Goal: Navigation & Orientation: Find specific page/section

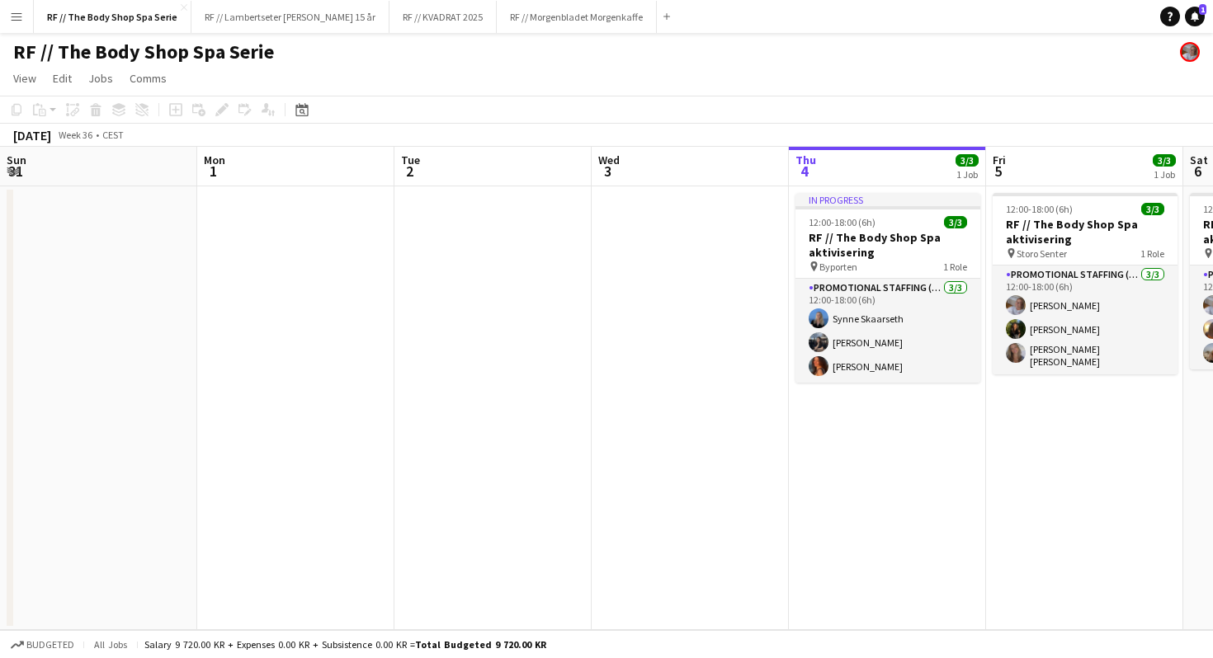
scroll to position [0, 394]
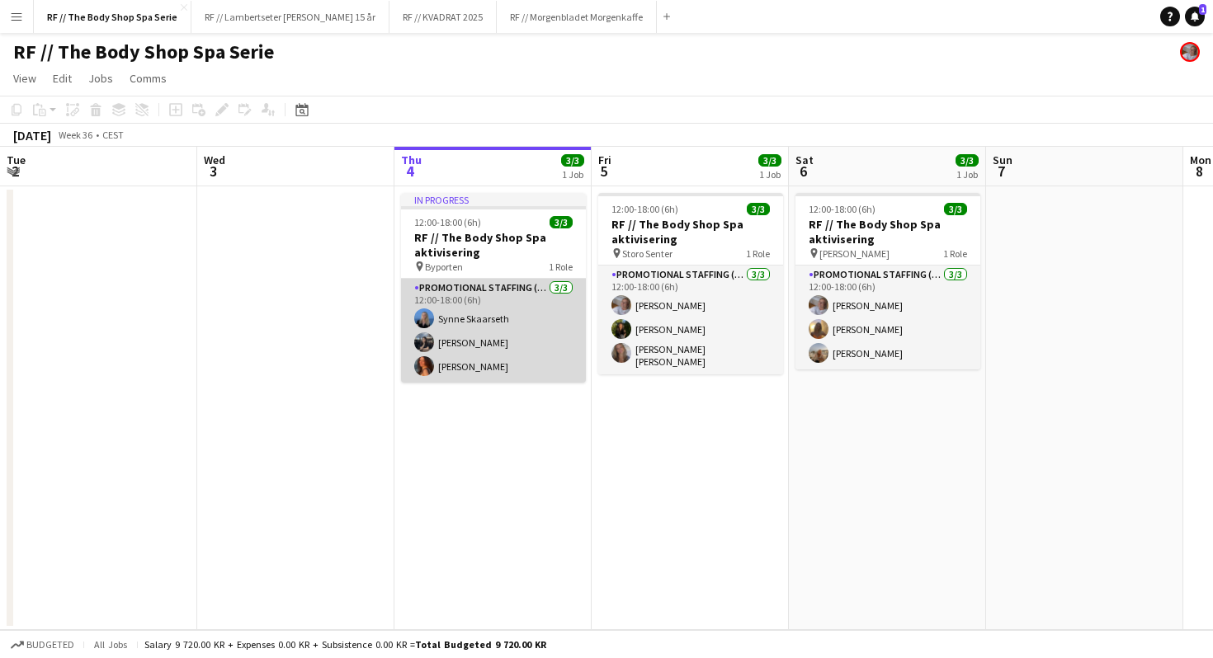
click at [443, 365] on app-card-role "Promotional Staffing (Promotional Staff) [DATE] 12:00-18:00 (6h) [PERSON_NAME] …" at bounding box center [493, 331] width 185 height 104
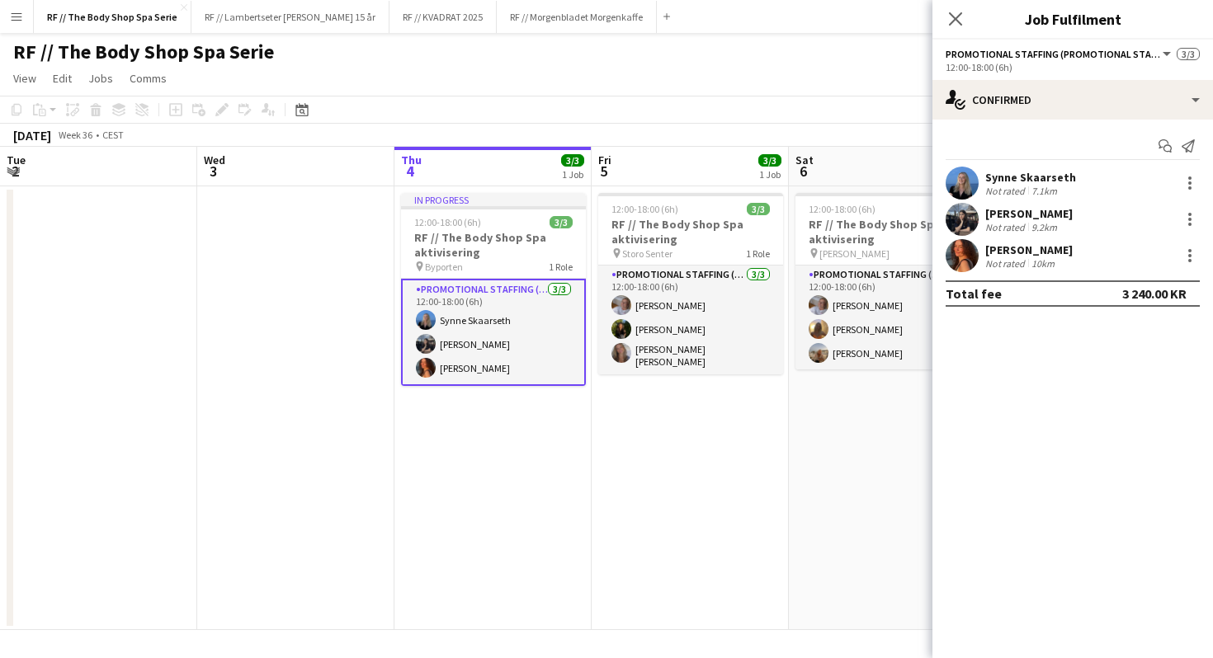
click at [1069, 262] on div "[PERSON_NAME] Not rated 10km" at bounding box center [1072, 255] width 281 height 33
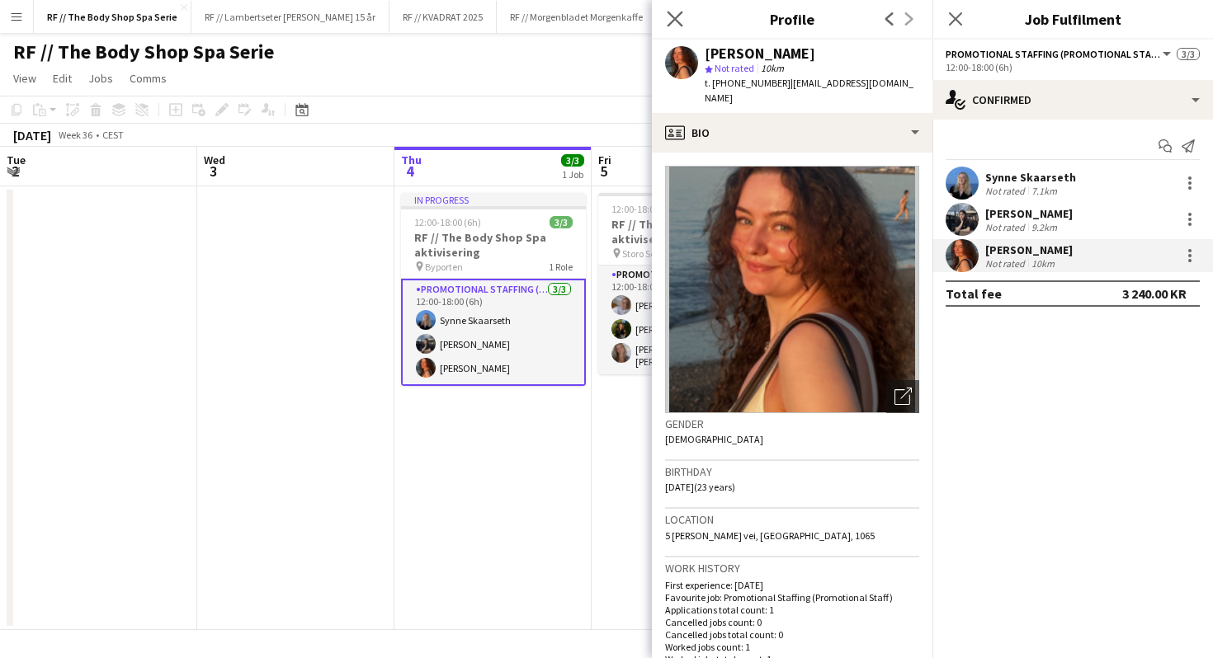
click at [683, 21] on app-icon "Close pop-in" at bounding box center [675, 19] width 24 height 24
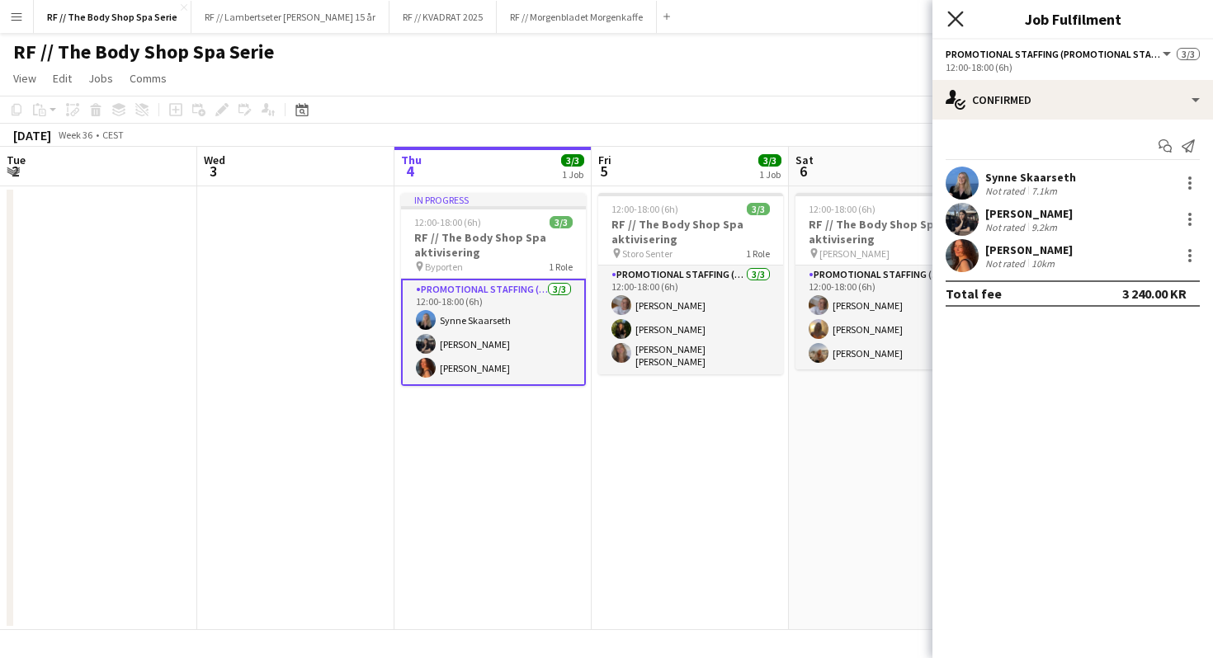
click at [954, 21] on icon at bounding box center [955, 19] width 16 height 16
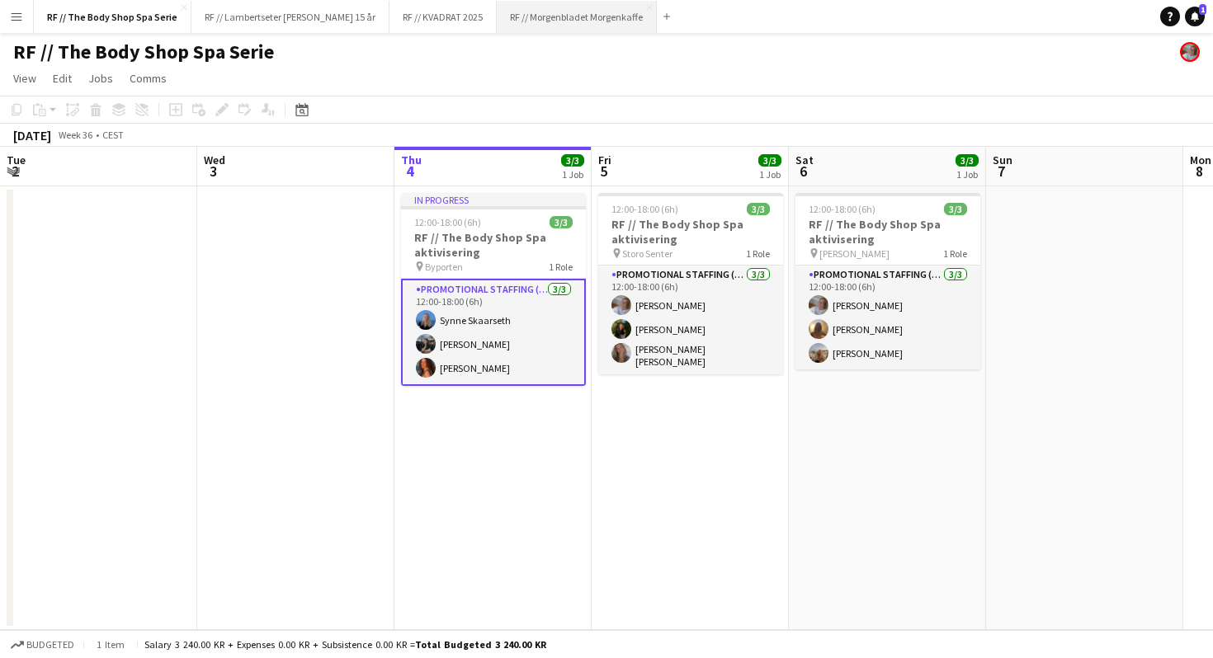
click at [508, 21] on button "RF // Morgenbladet Morgenkaffe Close" at bounding box center [577, 17] width 160 height 32
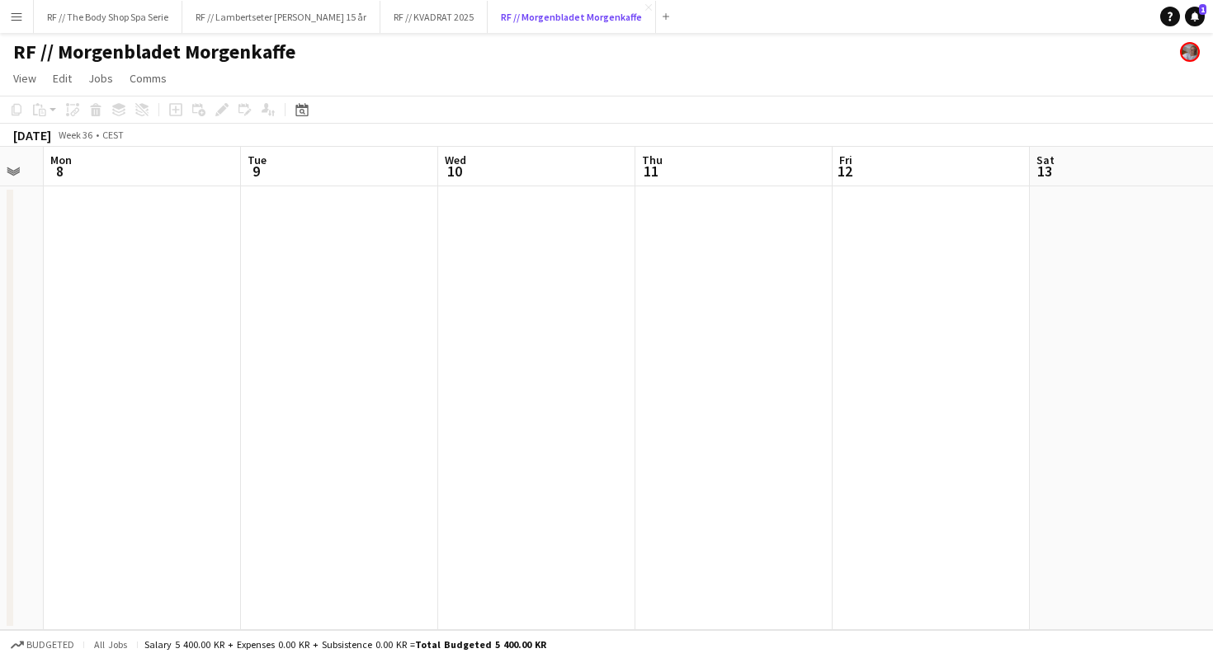
scroll to position [0, 549]
click at [1196, 17] on icon at bounding box center [1195, 16] width 8 height 8
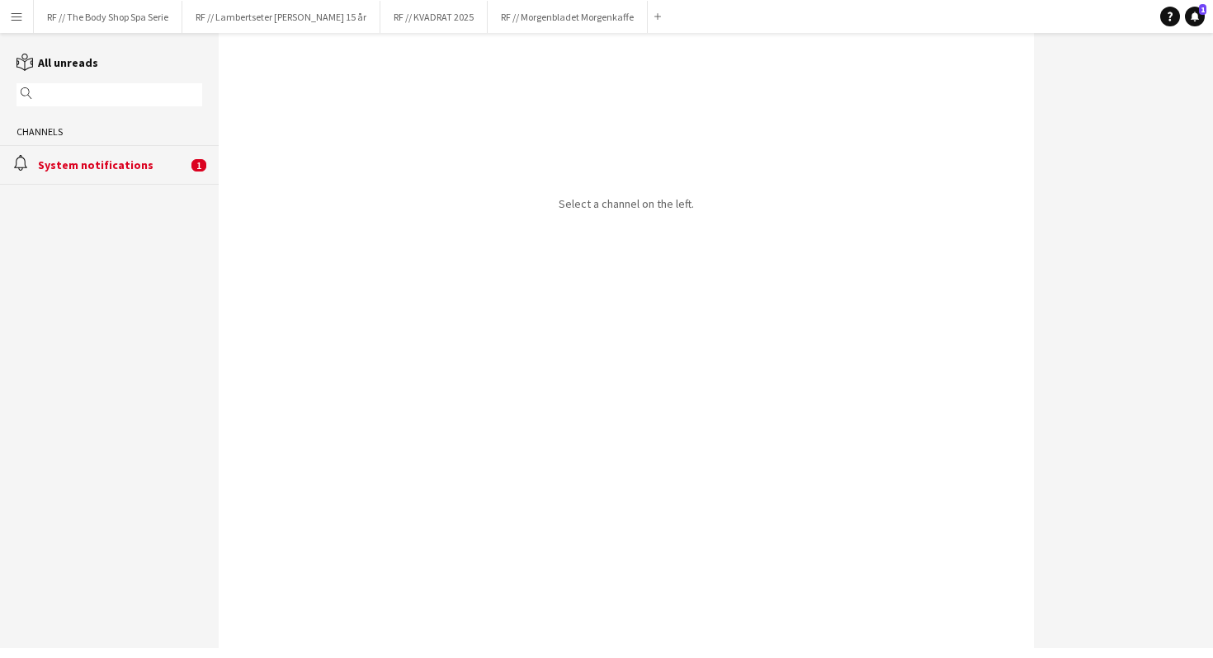
click at [63, 162] on div "System notifications" at bounding box center [112, 165] width 149 height 15
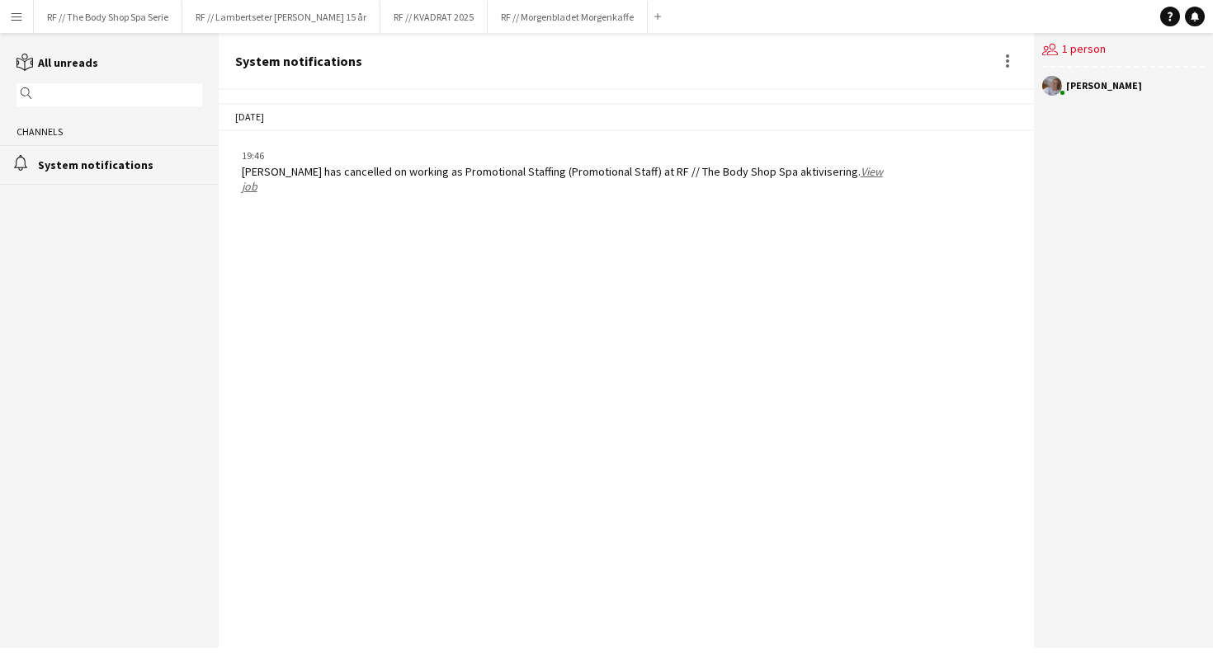
click at [523, 174] on div "[PERSON_NAME] has cancelled on working as Promotional Staffing (Promotional Sta…" at bounding box center [565, 179] width 646 height 30
click at [1092, 49] on div "users2 1 person" at bounding box center [1123, 50] width 163 height 35
click at [127, 7] on button "RF // The Body Shop Spa Serie Close" at bounding box center [108, 17] width 149 height 32
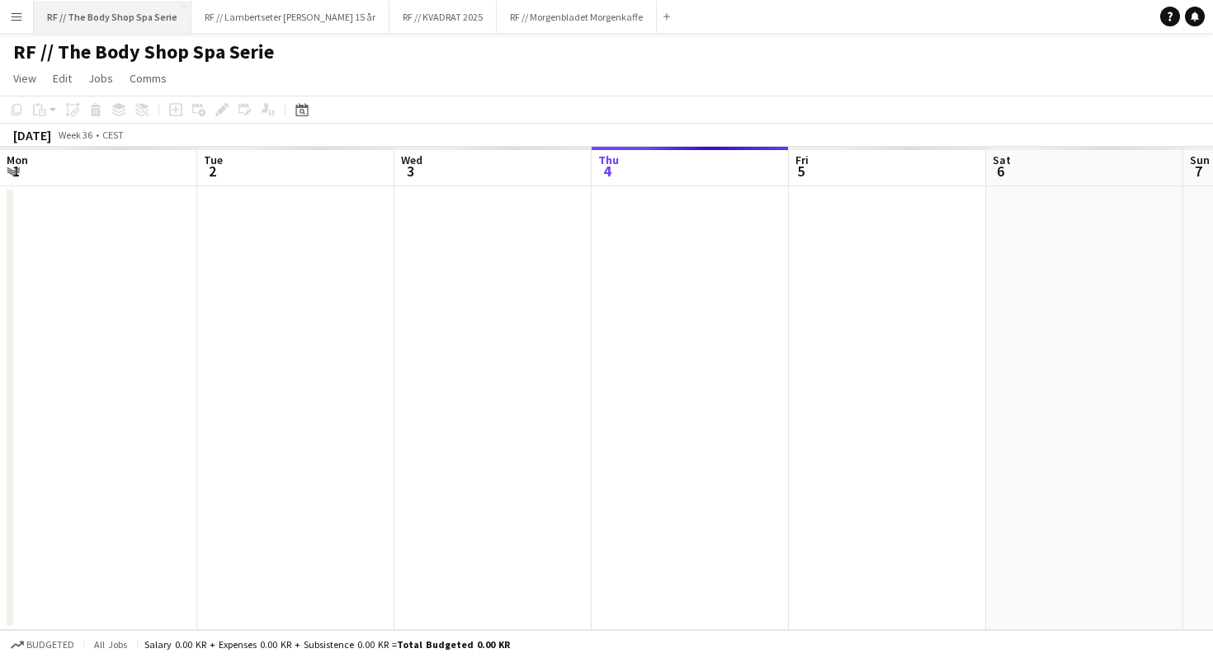
scroll to position [0, 394]
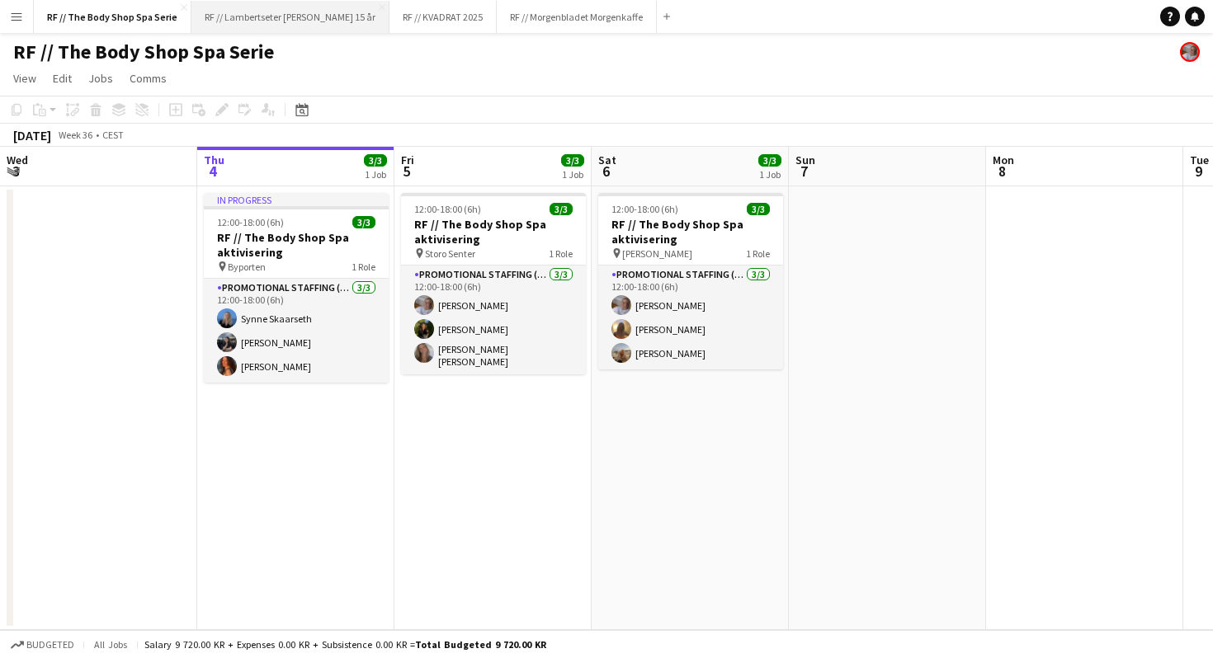
click at [280, 8] on button "RF // Lambertseter [PERSON_NAME] 15 år Close" at bounding box center [290, 17] width 198 height 32
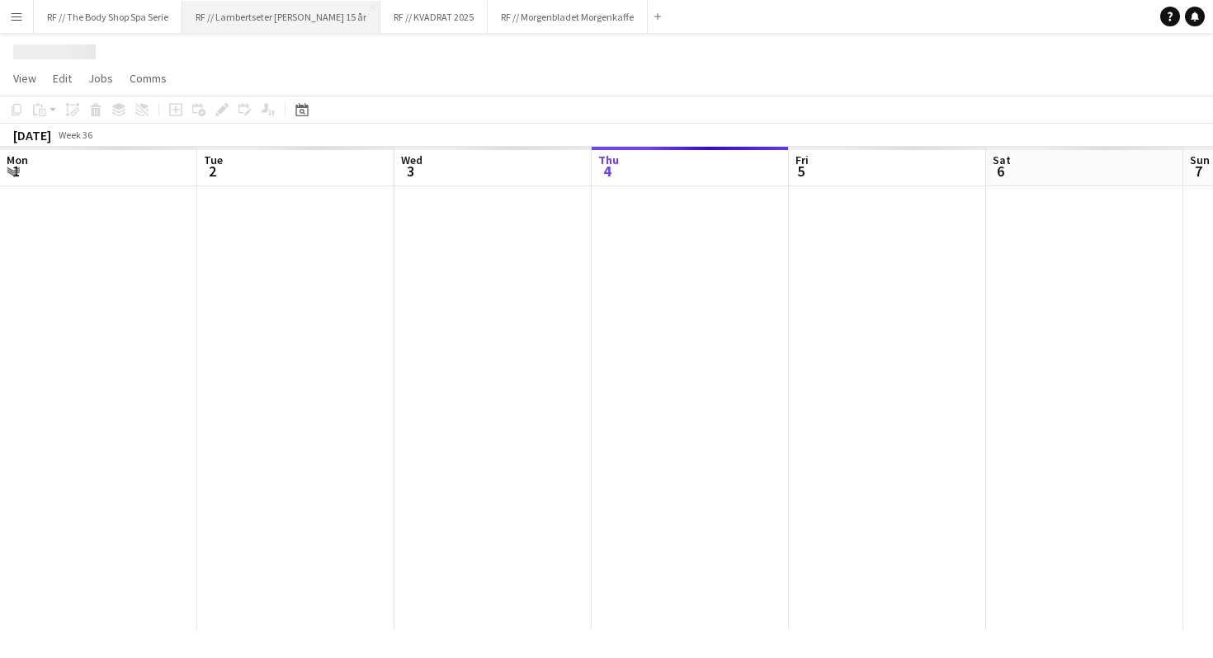
scroll to position [0, 394]
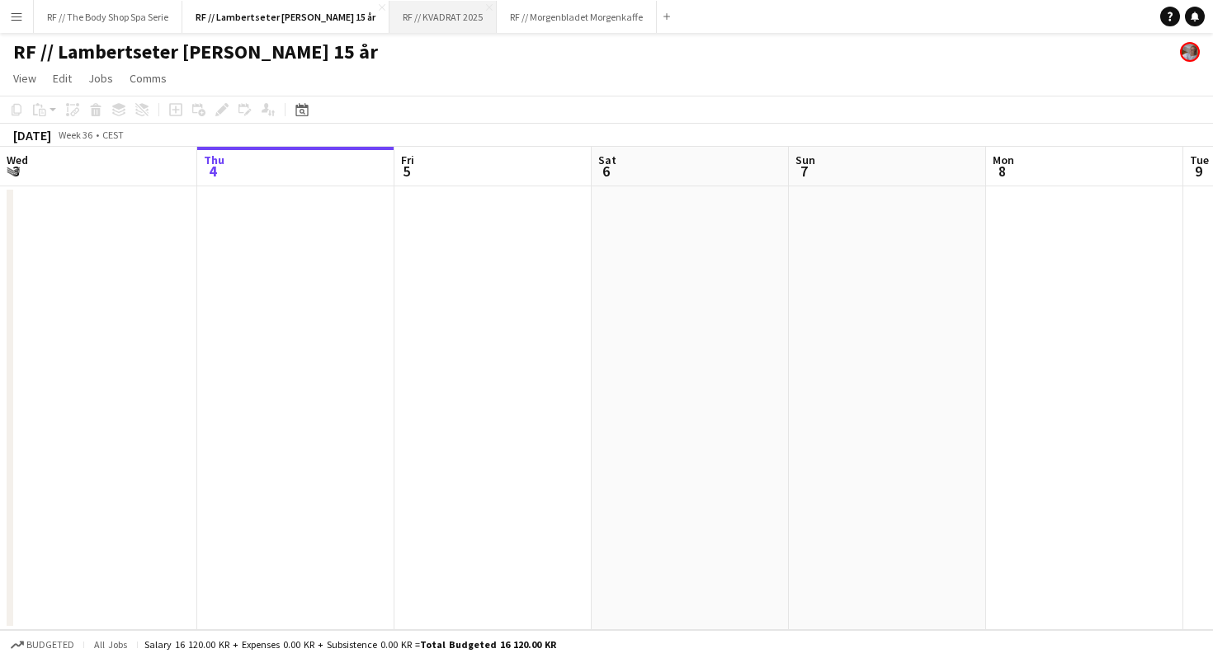
click at [408, 15] on button "RF // KVADRAT 2025 Close" at bounding box center [442, 17] width 107 height 32
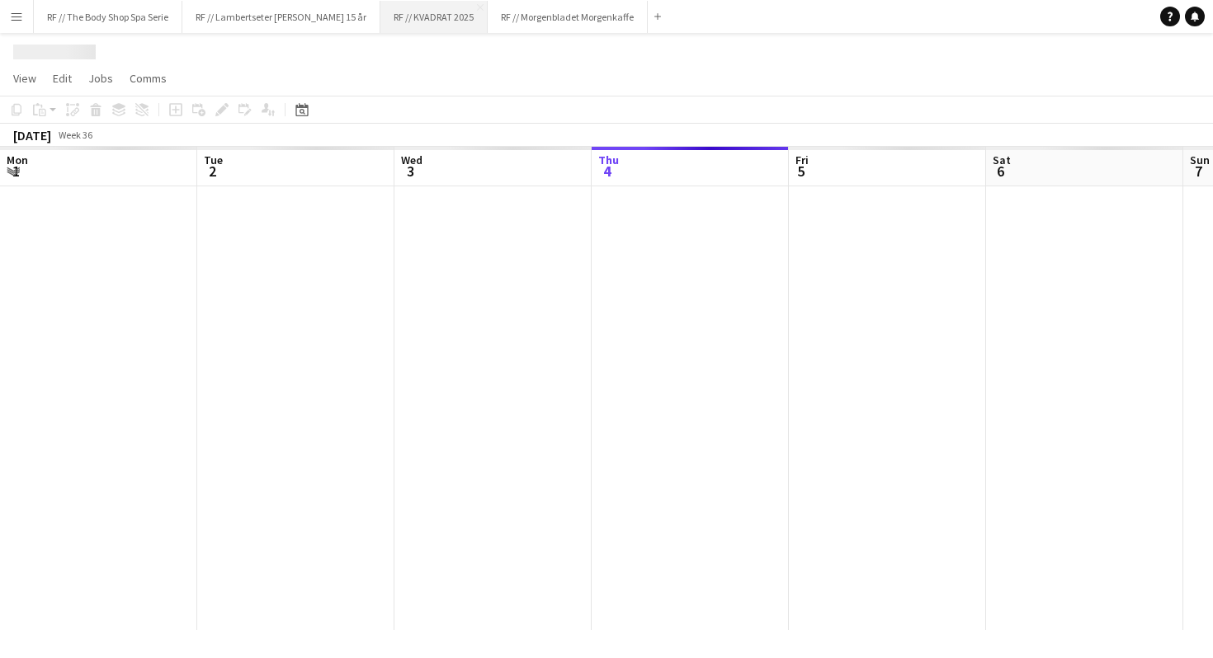
scroll to position [0, 394]
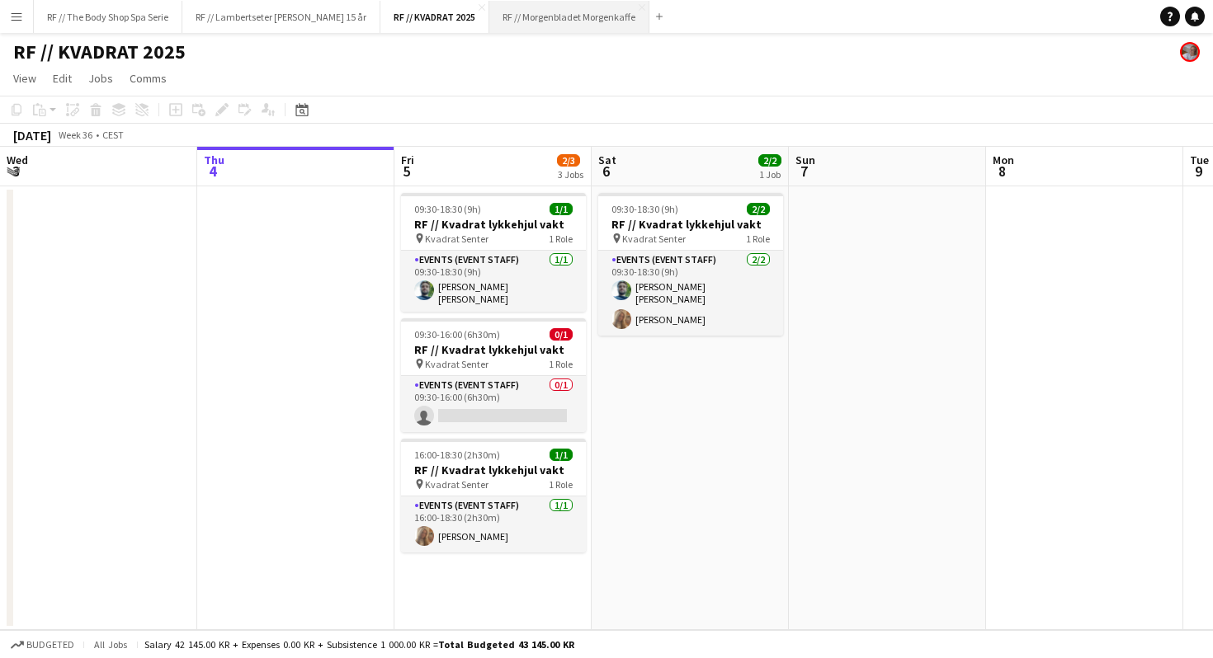
click at [548, 16] on button "RF // Morgenbladet Morgenkaffe Close" at bounding box center [569, 17] width 160 height 32
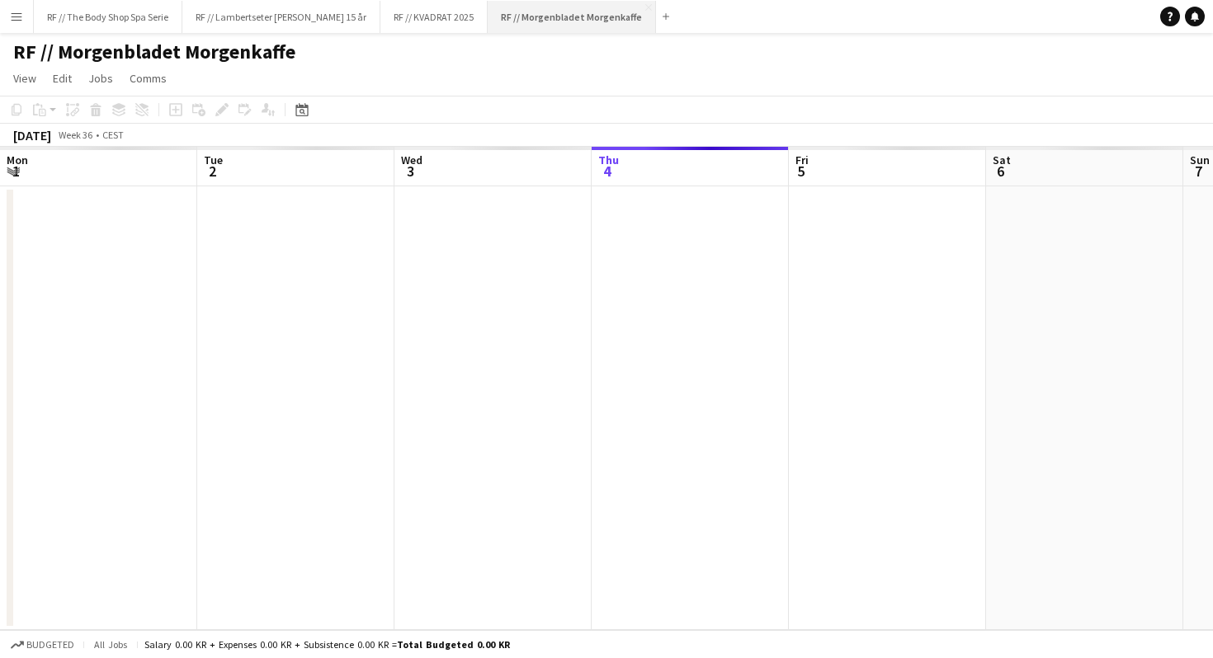
scroll to position [0, 394]
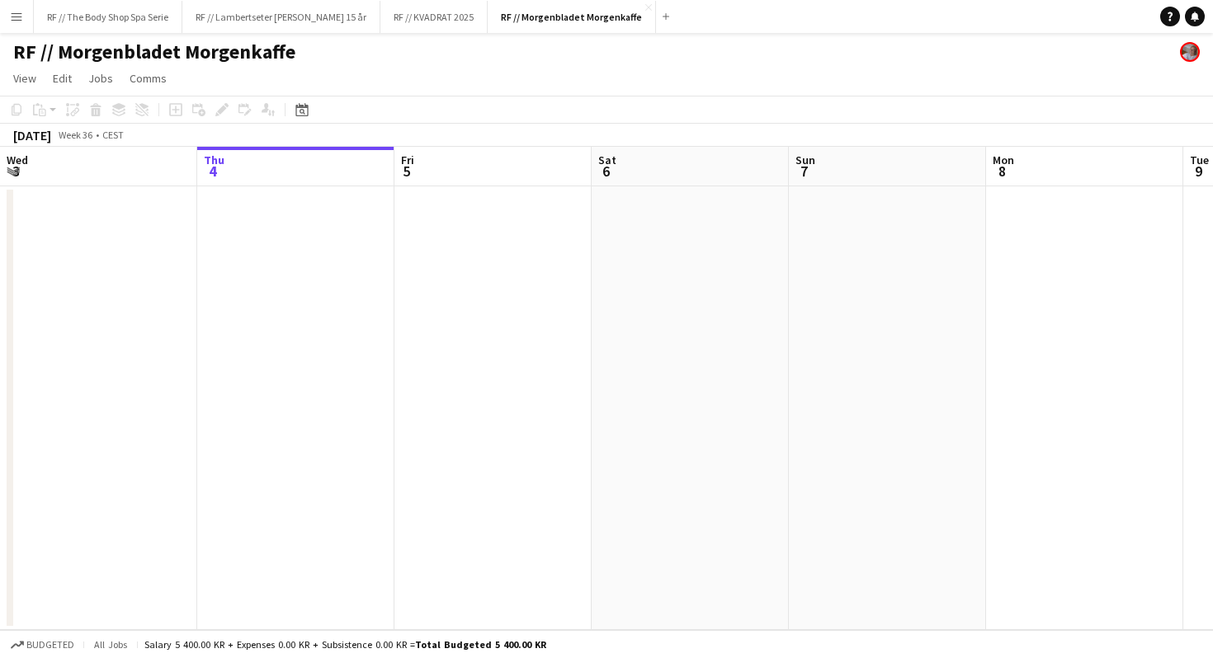
click at [526, 77] on app-page-menu "View Day view expanded Day view collapsed Month view Date picker Jump to [DATE]…" at bounding box center [606, 79] width 1213 height 31
